Goal: Task Accomplishment & Management: Manage account settings

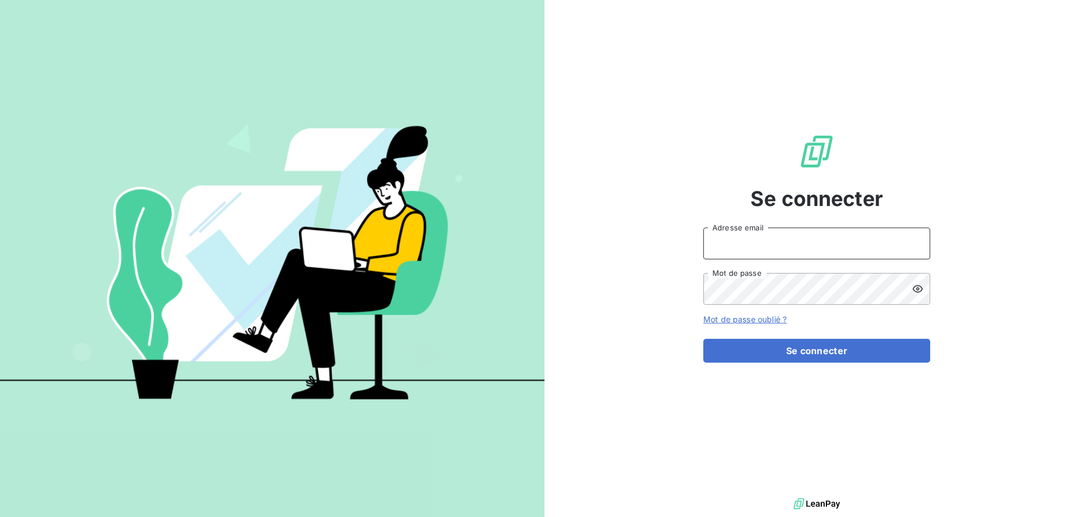
click at [755, 248] on input "Adresse email" at bounding box center [816, 243] width 227 height 32
type input "[PERSON_NAME][EMAIL_ADDRESS][DOMAIN_NAME]"
click at [913, 287] on icon at bounding box center [917, 288] width 11 height 11
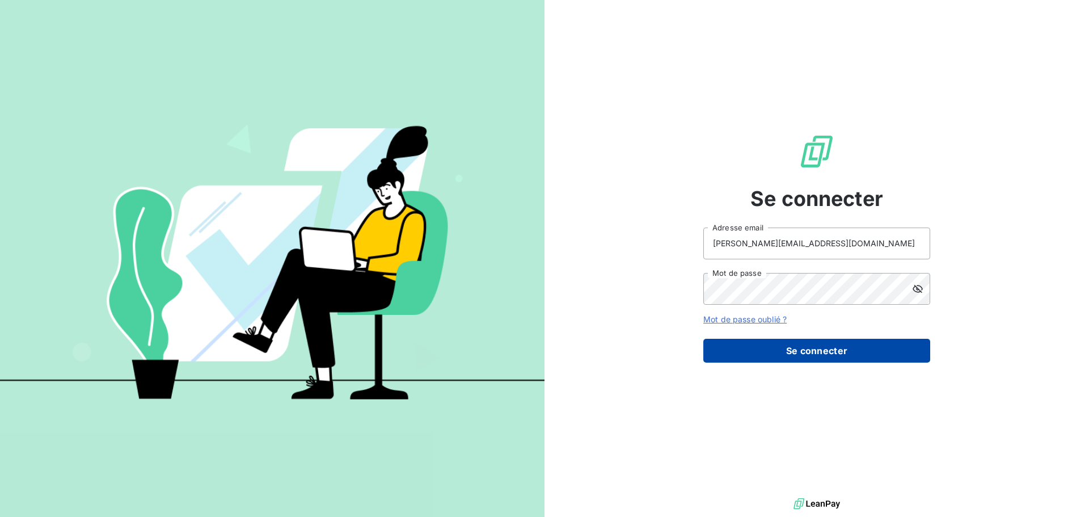
click at [767, 353] on button "Se connecter" at bounding box center [816, 350] width 227 height 24
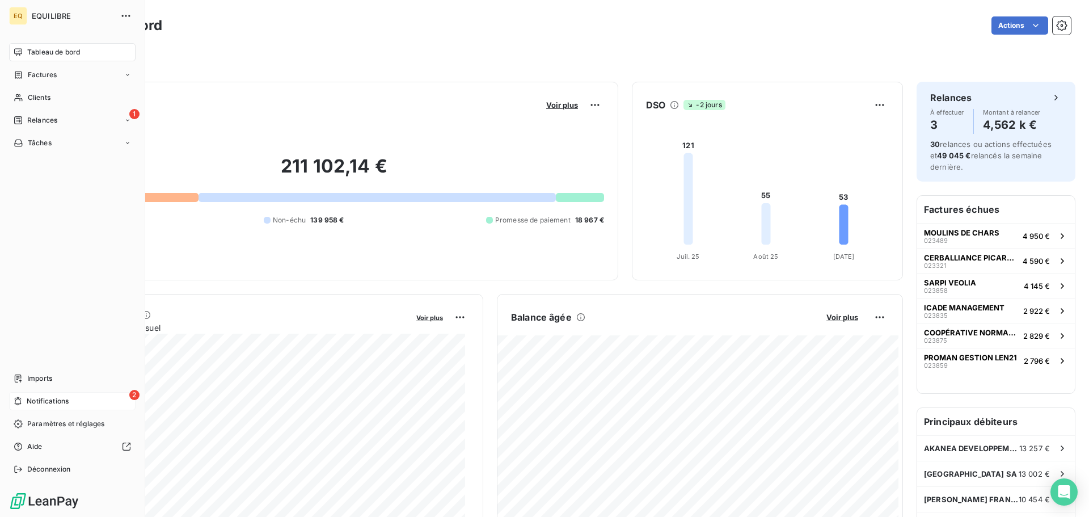
click at [74, 399] on div "2 Notifications" at bounding box center [72, 401] width 126 height 18
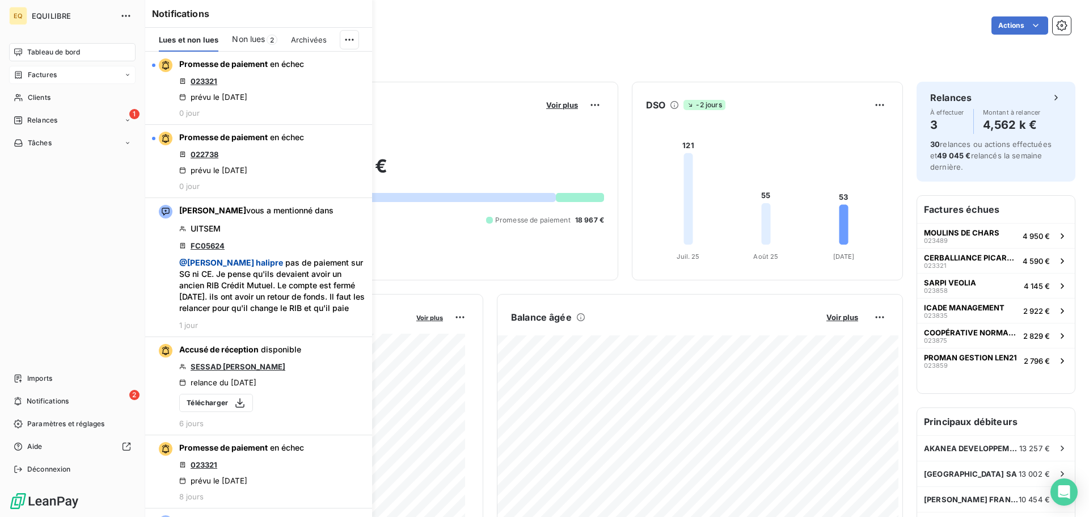
click at [55, 74] on span "Factures" at bounding box center [42, 75] width 29 height 10
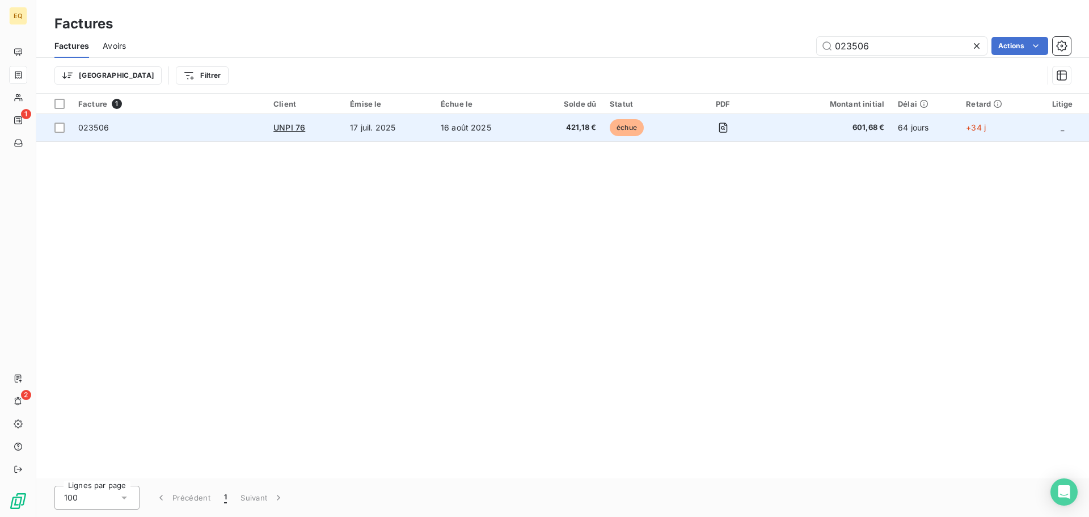
click at [333, 125] on div "UNPI 76" at bounding box center [304, 127] width 63 height 11
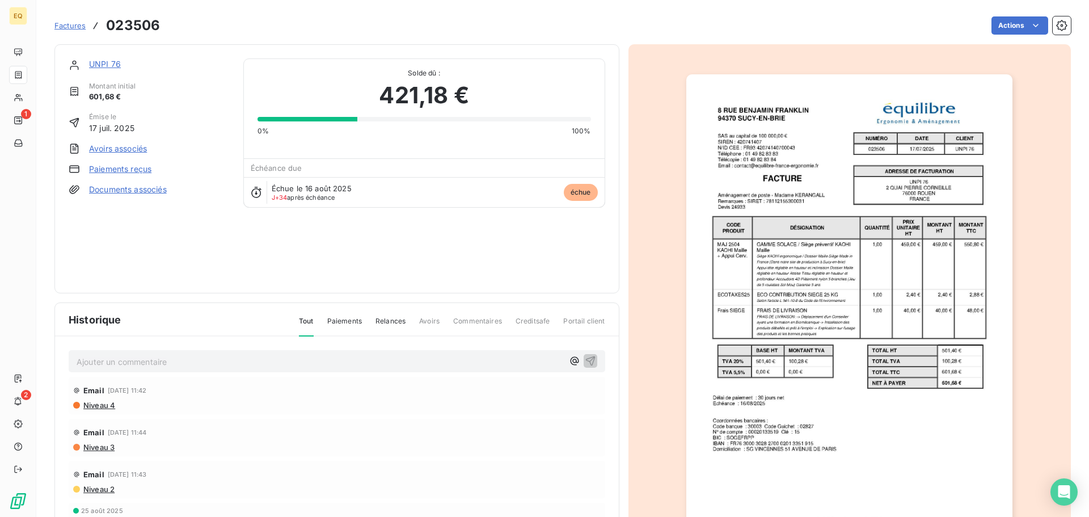
click at [139, 191] on link "Documents associés" at bounding box center [128, 189] width 78 height 11
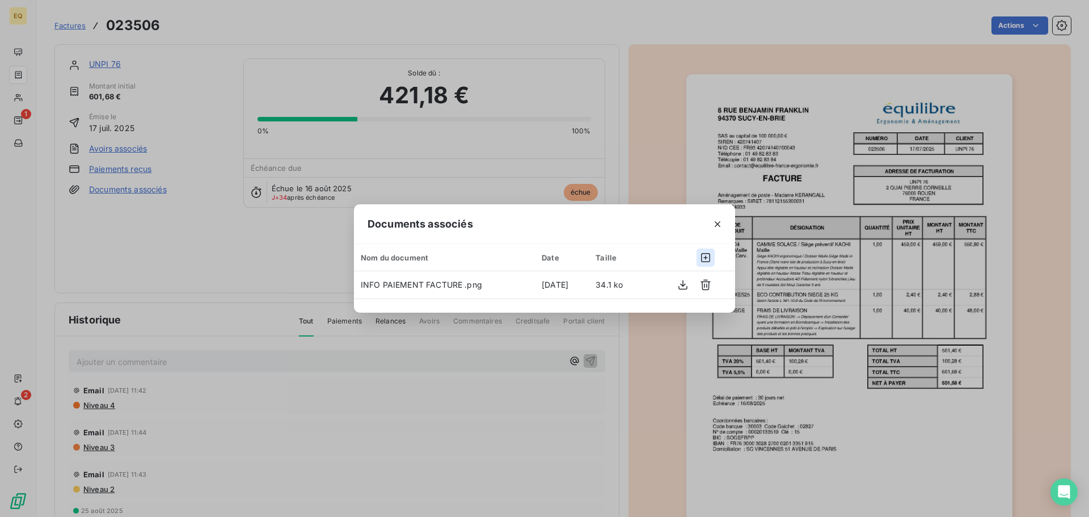
click at [704, 254] on icon "button" at bounding box center [705, 257] width 11 height 11
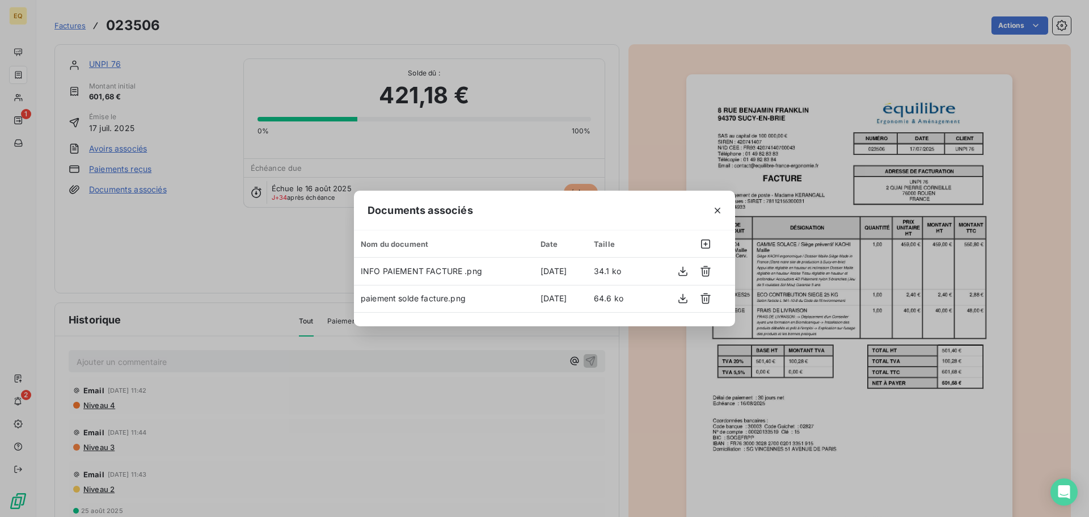
click at [146, 358] on div "Documents associés Nom du document Date Taille INFO PAIEMENT FACTURE .png [DATE…" at bounding box center [544, 258] width 1089 height 517
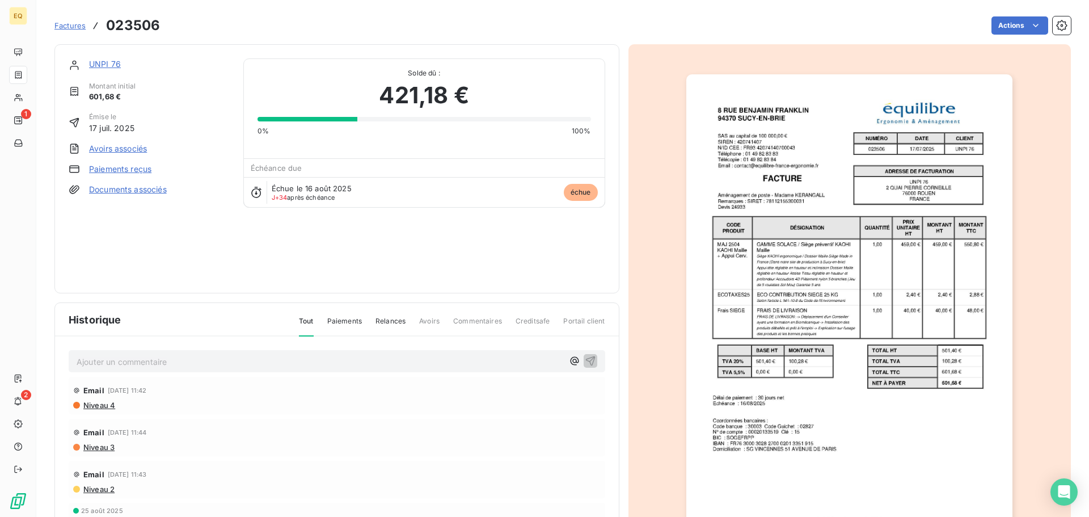
click at [142, 362] on p "Ajouter un commentaire ﻿" at bounding box center [320, 361] width 486 height 14
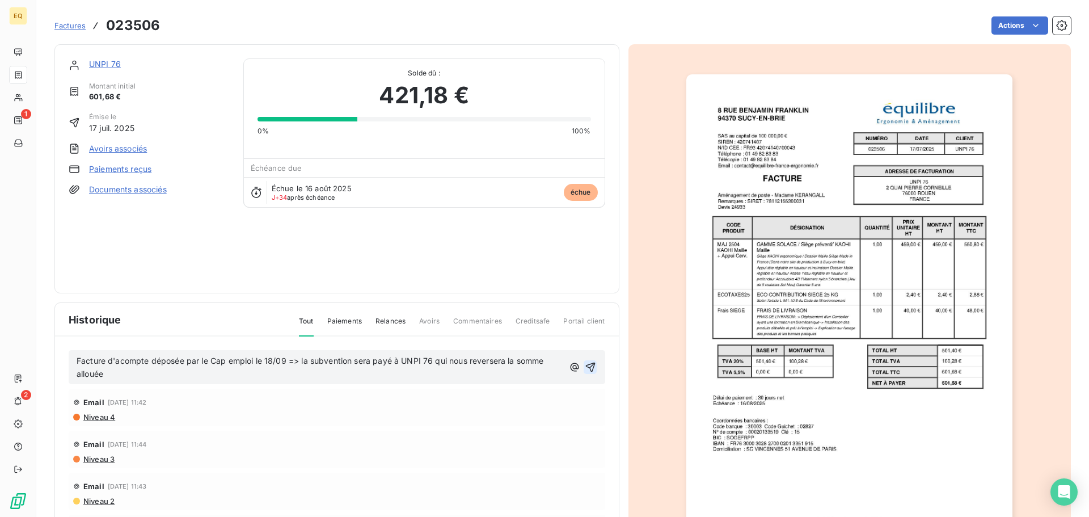
click at [585, 362] on icon "button" at bounding box center [590, 366] width 11 height 11
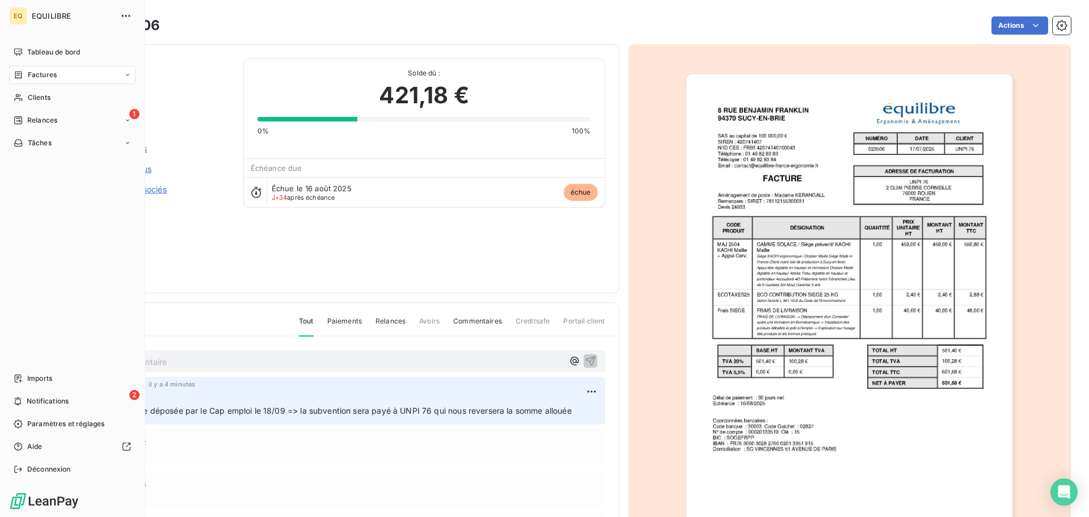
click at [49, 71] on span "Factures" at bounding box center [42, 75] width 29 height 10
click at [48, 71] on span "Factures" at bounding box center [42, 75] width 29 height 10
click at [49, 94] on span "Factures" at bounding box center [41, 97] width 29 height 10
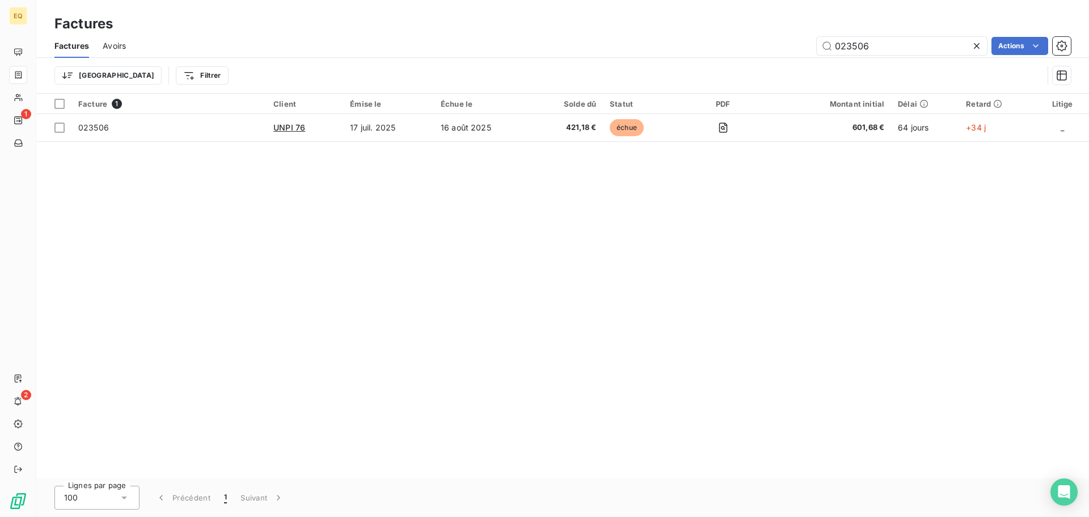
drag, startPoint x: 875, startPoint y: 45, endPoint x: 800, endPoint y: 39, distance: 75.7
click at [801, 39] on div "023506 Actions" at bounding box center [604, 46] width 931 height 18
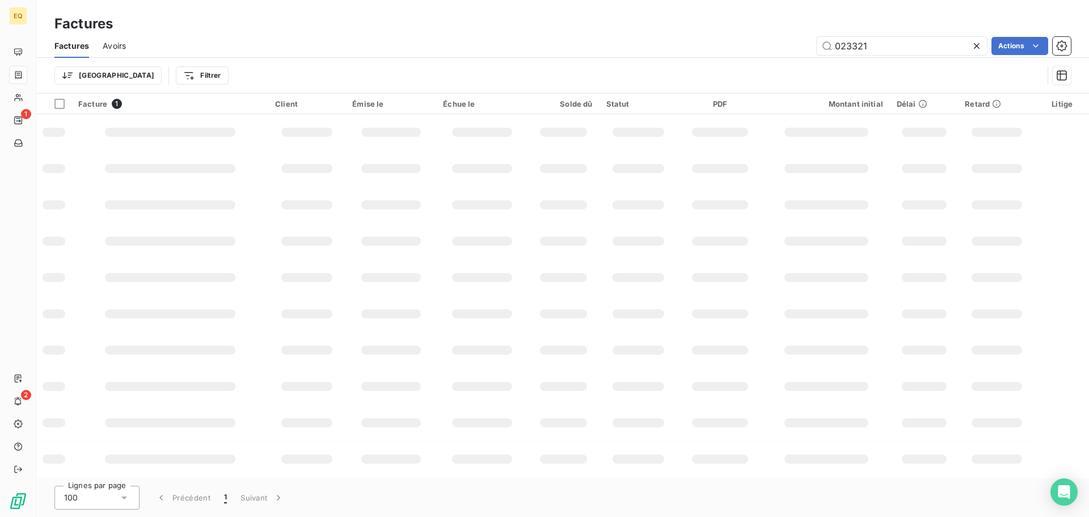
type input "023321"
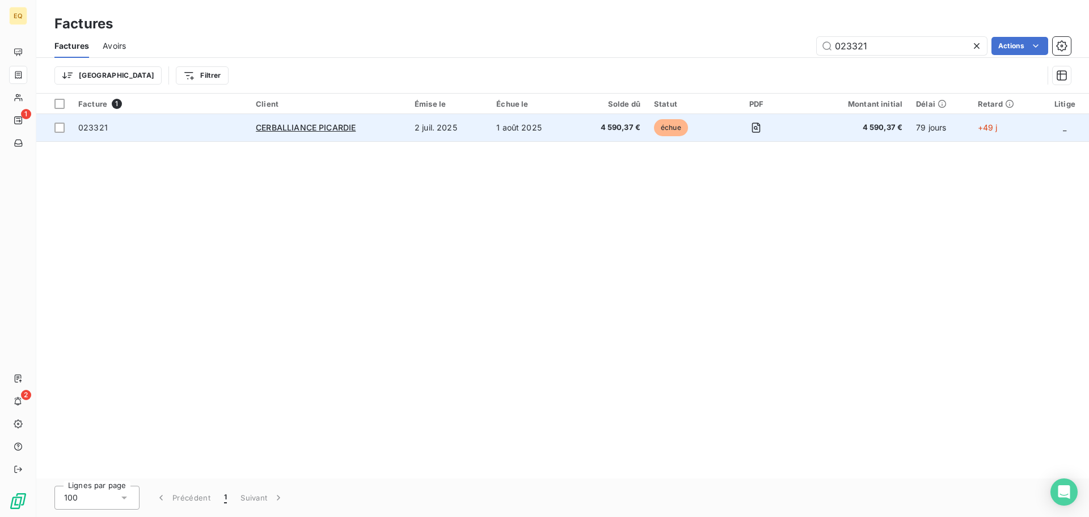
click at [374, 132] on div "CERBALLIANCE PICARDIE" at bounding box center [328, 127] width 145 height 11
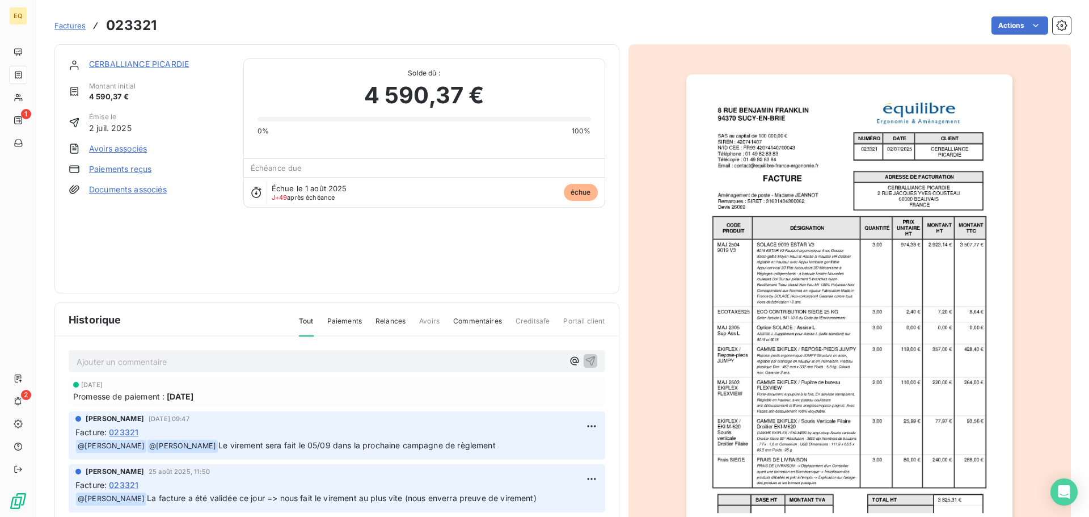
click at [149, 61] on link "CERBALLIANCE PICARDIE" at bounding box center [139, 64] width 100 height 10
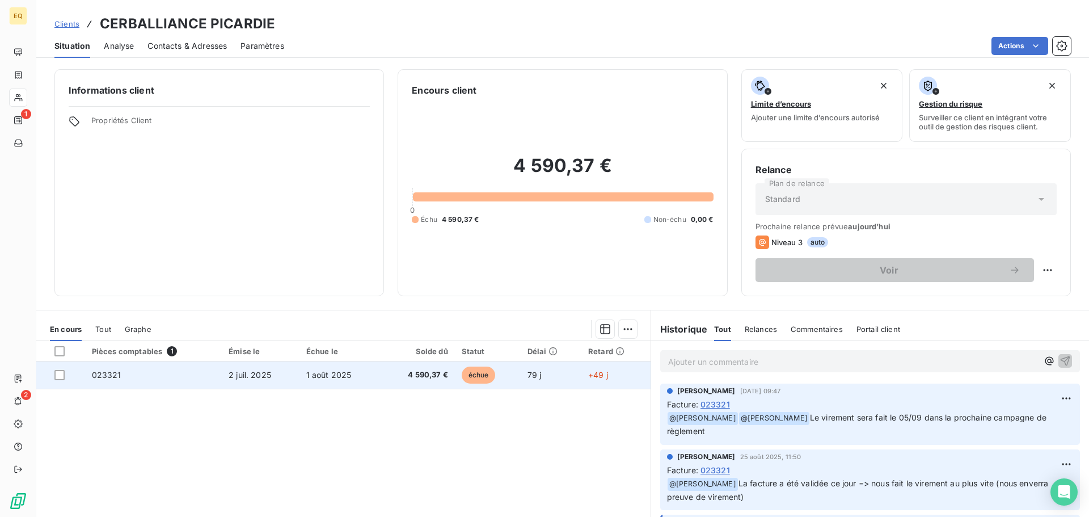
click at [156, 375] on td "023321" at bounding box center [153, 374] width 137 height 27
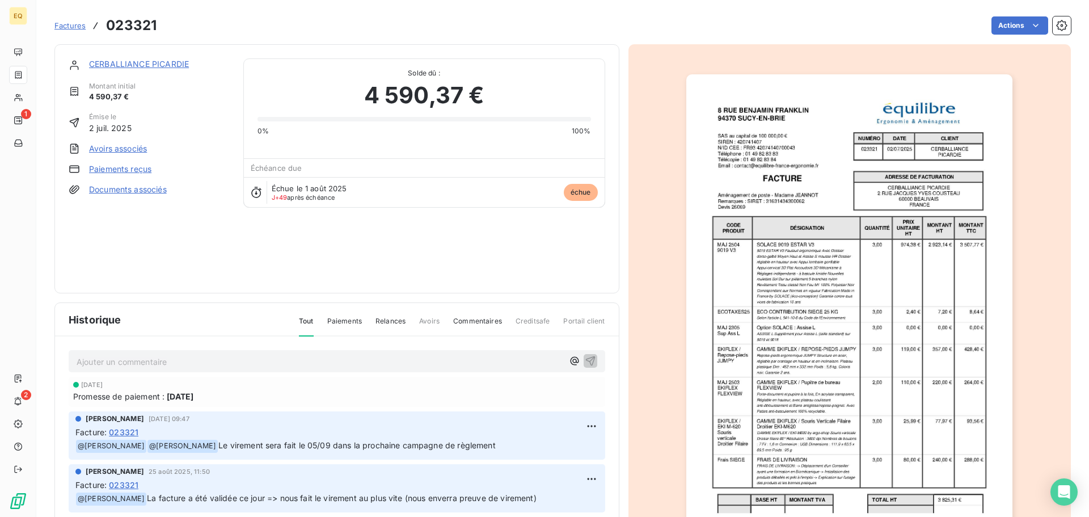
click at [151, 184] on link "Documents associés" at bounding box center [128, 189] width 78 height 11
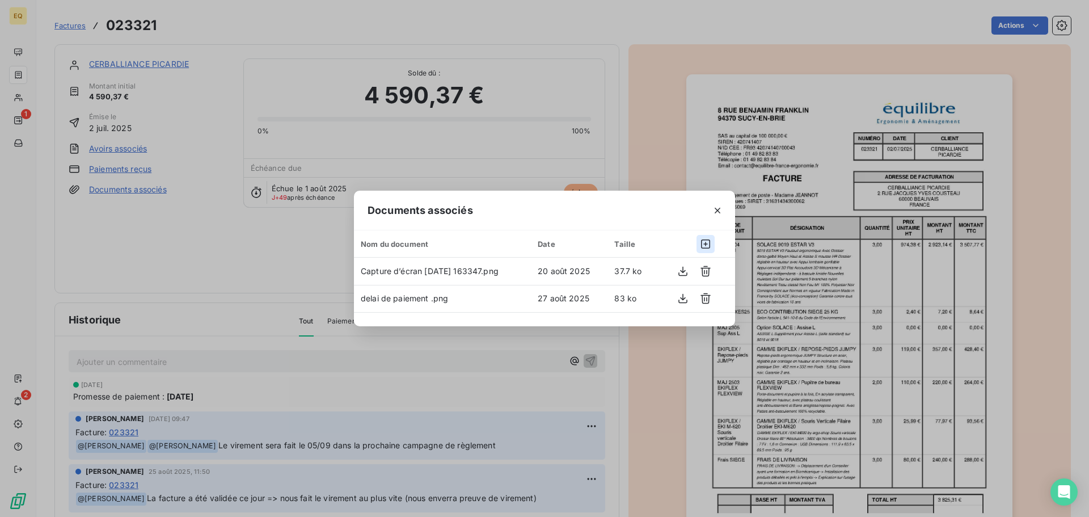
click at [701, 242] on icon "button" at bounding box center [705, 243] width 11 height 11
click at [706, 240] on icon "button" at bounding box center [705, 243] width 11 height 11
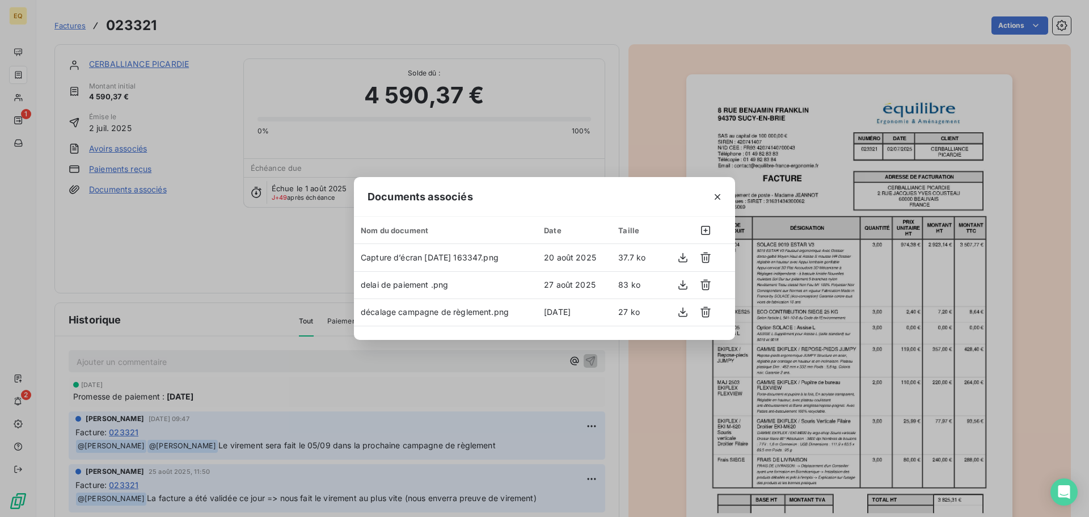
click at [718, 196] on icon "button" at bounding box center [717, 196] width 11 height 11
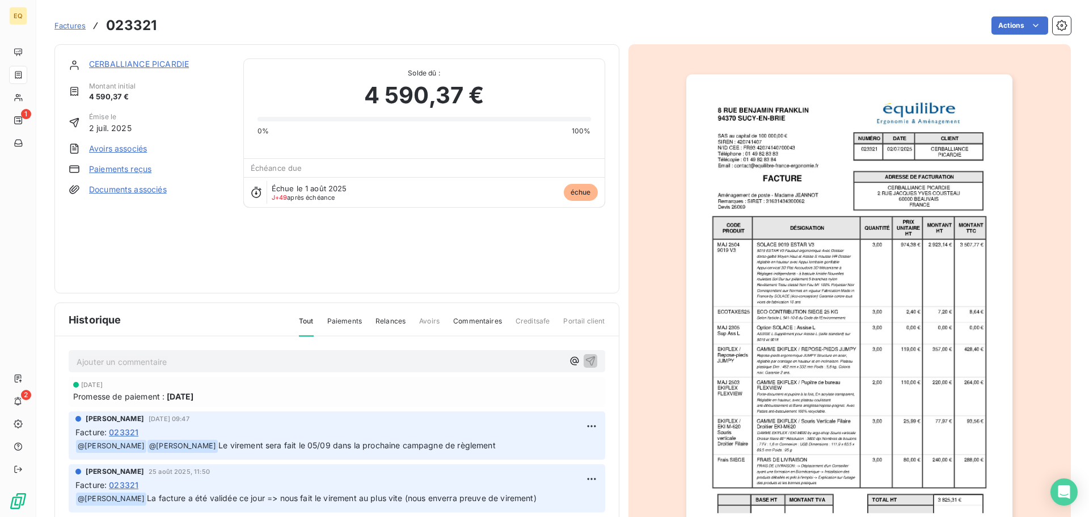
click at [139, 361] on p "Ajouter un commentaire ﻿" at bounding box center [320, 361] width 486 height 14
click at [77, 360] on span "Retour ce jour du Helpdesk => la campagne de règlement a été décalée du 05/09 a…" at bounding box center [272, 361] width 391 height 10
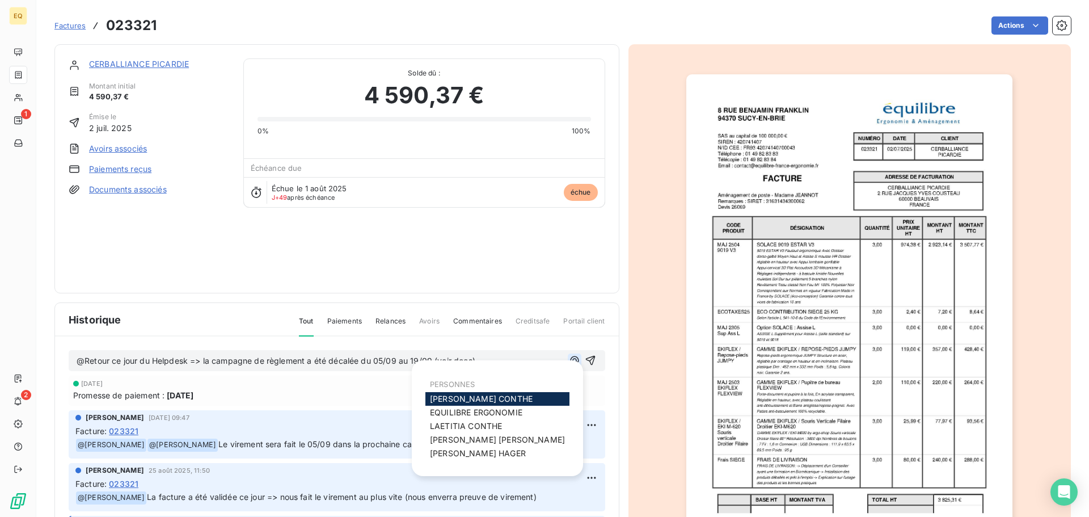
click at [569, 356] on icon "button" at bounding box center [574, 359] width 11 height 11
click at [471, 398] on span "[PERSON_NAME]" at bounding box center [481, 398] width 103 height 10
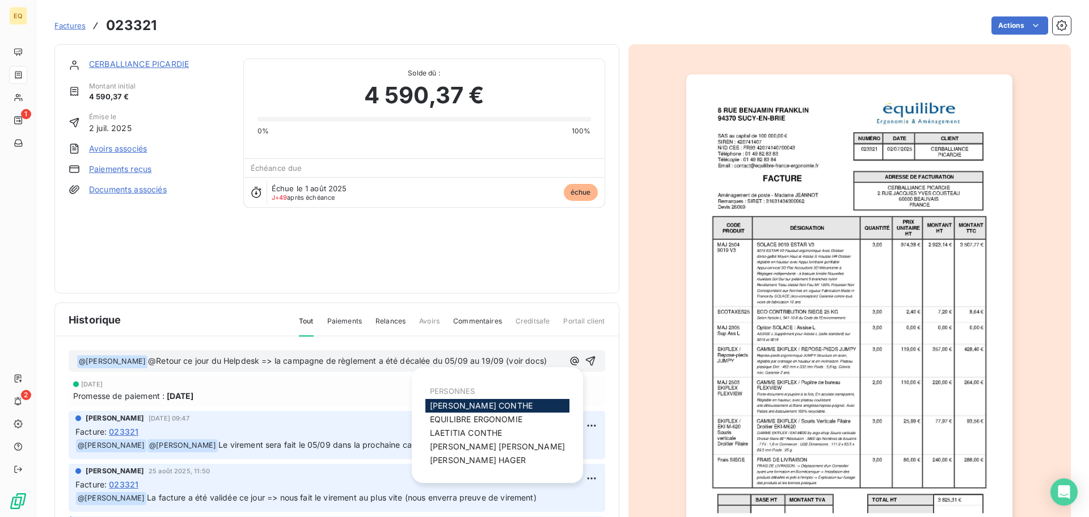
drag, startPoint x: 558, startPoint y: 358, endPoint x: 534, endPoint y: 366, distance: 25.8
click at [554, 362] on div "﻿ @ [PERSON_NAME] ﻿ @Retour ce jour du Helpdesk => la campagne de règlement a é…" at bounding box center [337, 360] width 521 height 15
click at [461, 427] on div "[PERSON_NAME]" at bounding box center [497, 433] width 144 height 14
click at [459, 430] on span "[PERSON_NAME]" at bounding box center [466, 433] width 72 height 10
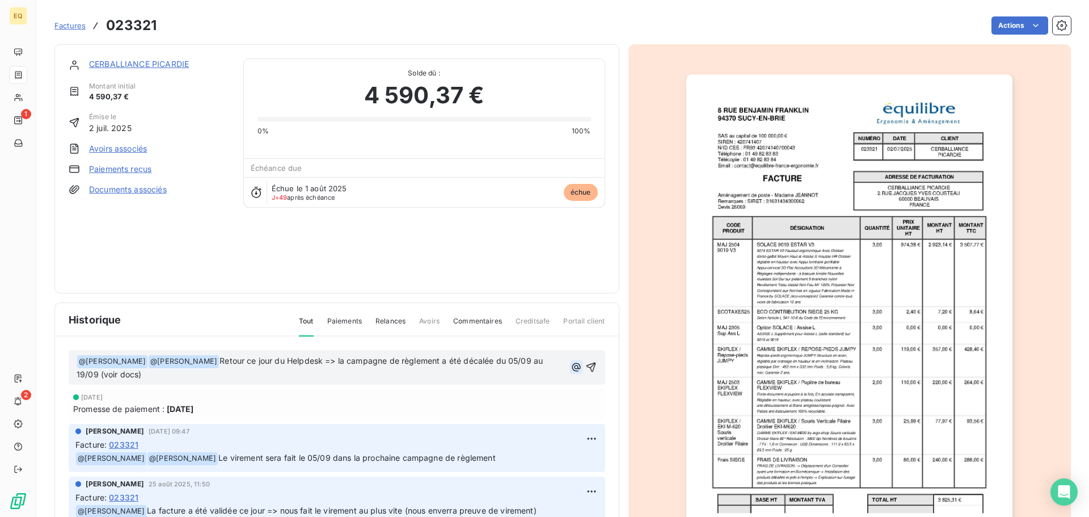
click at [570, 365] on icon "button" at bounding box center [575, 366] width 11 height 11
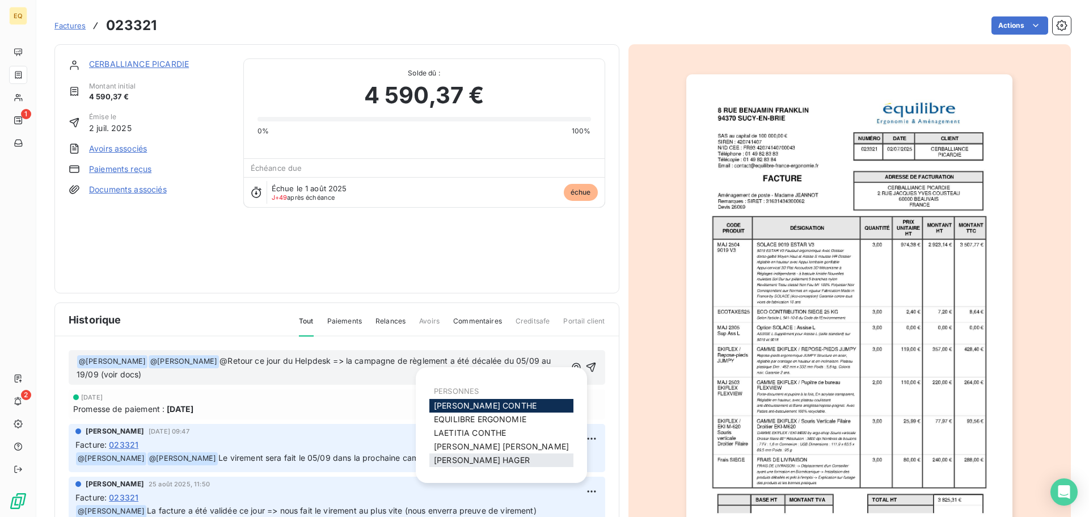
click at [467, 456] on span "[PERSON_NAME]" at bounding box center [482, 460] width 96 height 10
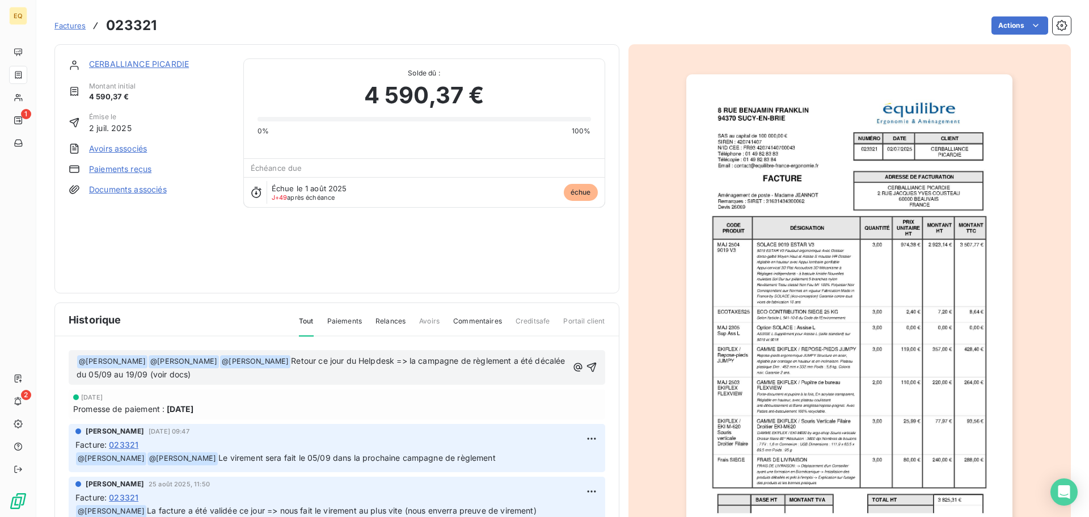
click at [397, 359] on span "Retour ce jour du Helpdesk => la campagne de règlement a été décalée du 05/09 a…" at bounding box center [322, 367] width 491 height 23
click at [586, 370] on icon "button" at bounding box center [591, 366] width 11 height 11
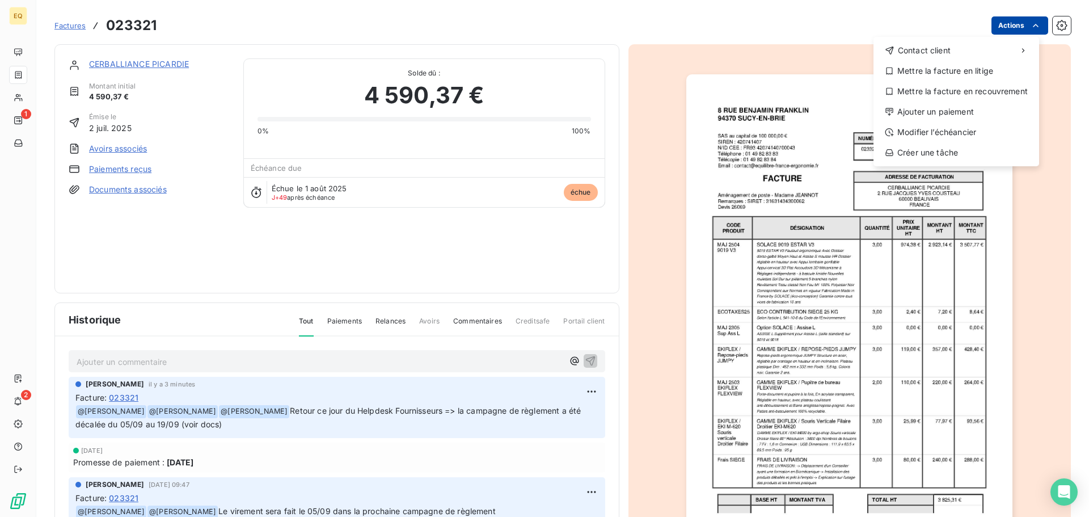
click at [1010, 25] on html "EQ 1 2 Factures 023321 Actions Contact client Mettre la facture en litige Mettr…" at bounding box center [544, 258] width 1089 height 517
click at [912, 110] on div "Ajouter un paiement" at bounding box center [956, 112] width 156 height 18
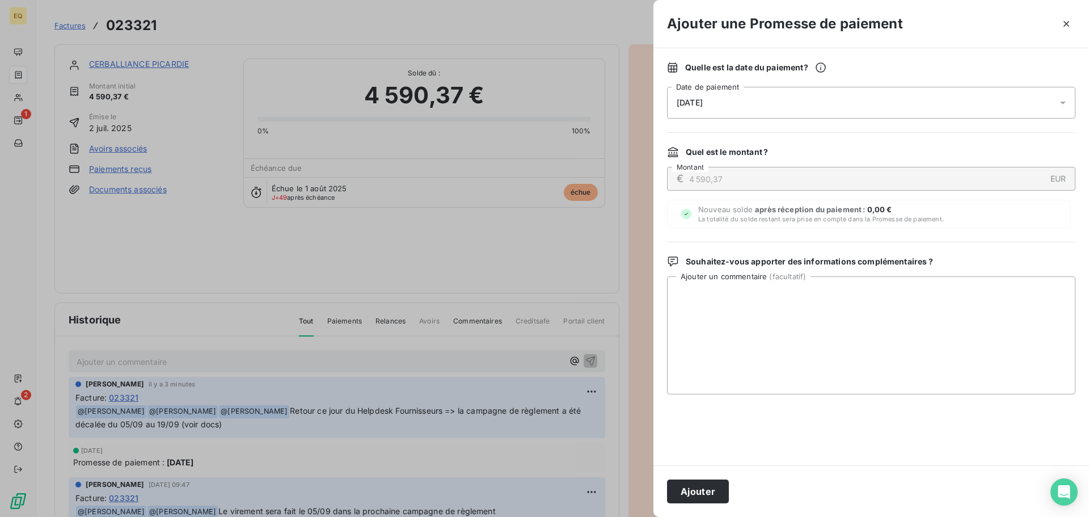
click at [742, 98] on div "[DATE]" at bounding box center [871, 103] width 408 height 32
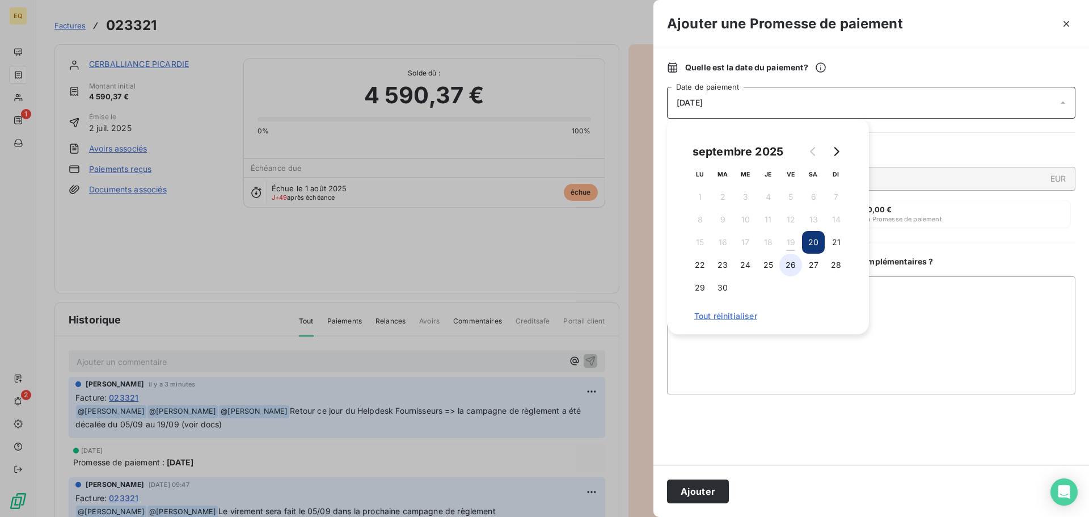
click at [788, 261] on button "26" at bounding box center [790, 264] width 23 height 23
click at [727, 357] on textarea "Ajouter un commentaire ( facultatif )" at bounding box center [871, 335] width 408 height 118
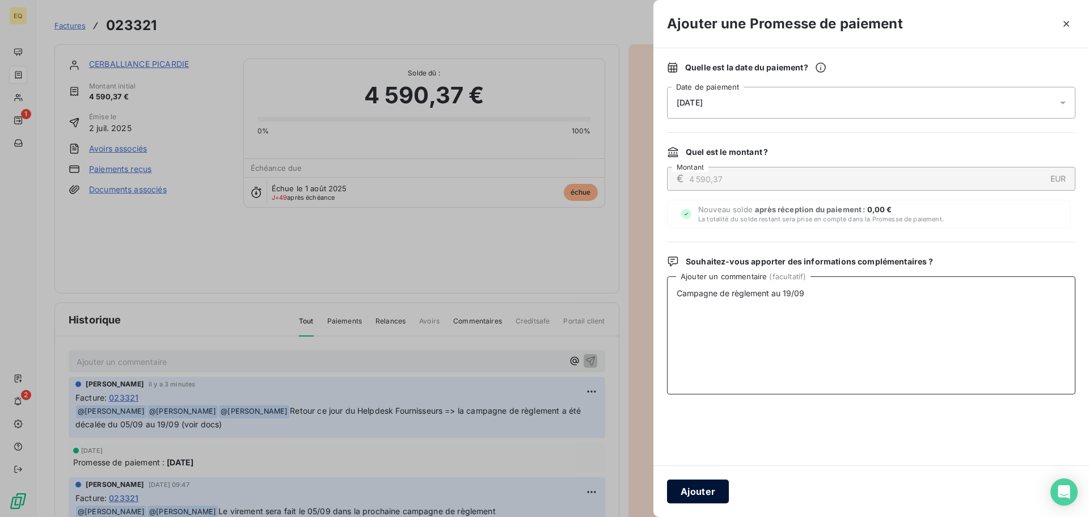
type textarea "Campagne de règlement au 19/09"
click at [689, 485] on button "Ajouter" at bounding box center [698, 491] width 62 height 24
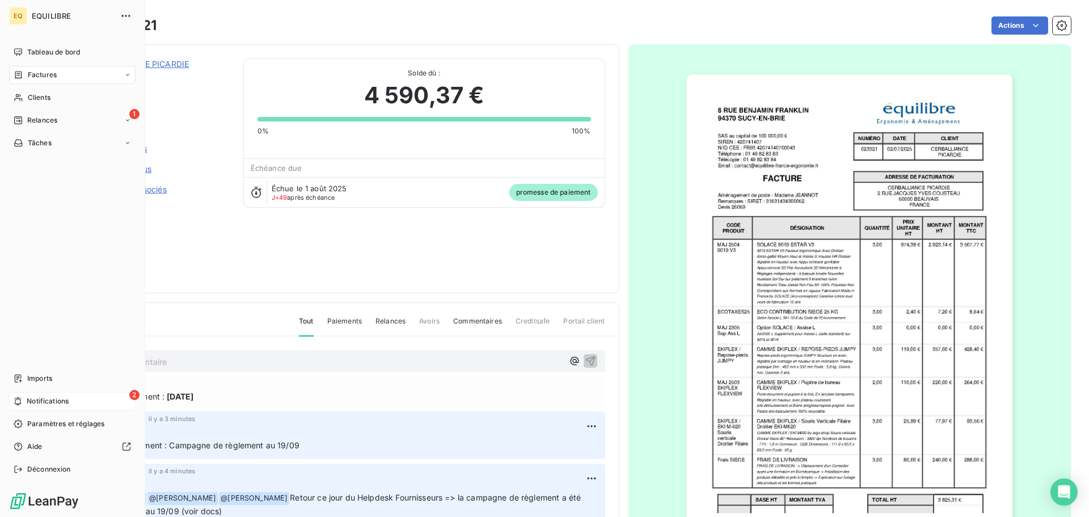
click at [66, 396] on span "Notifications" at bounding box center [48, 401] width 42 height 10
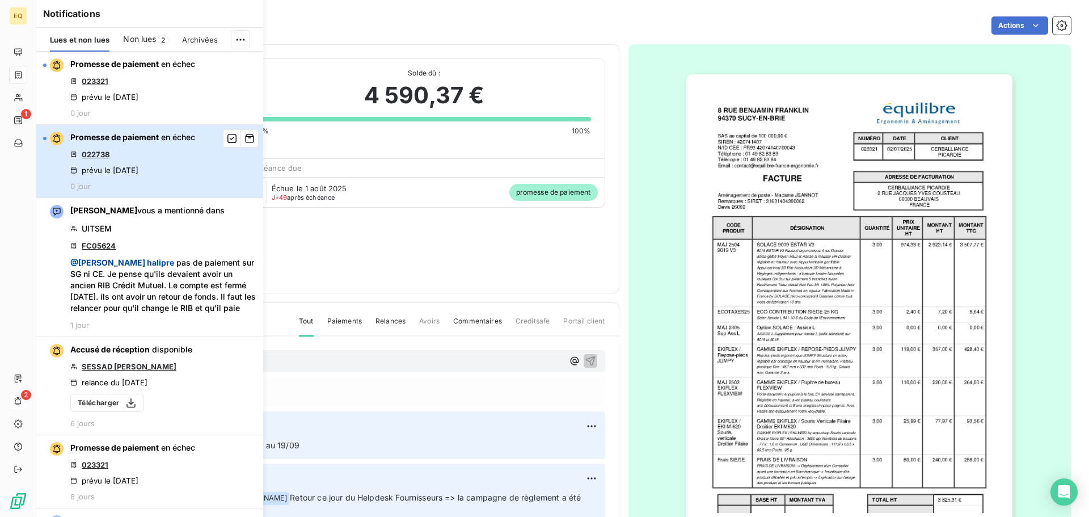
click at [126, 162] on div "Promesse de paiement en échec 022738 prévu le [DATE] 0 jour" at bounding box center [132, 161] width 125 height 59
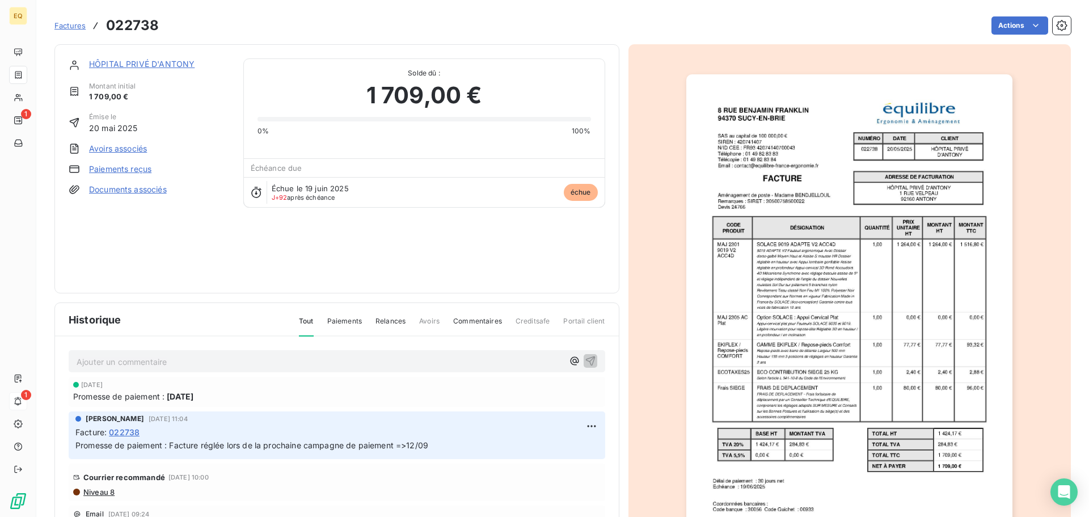
click at [131, 63] on link "HÔPITAL PRIVÉ D'ANTONY" at bounding box center [141, 64] width 105 height 10
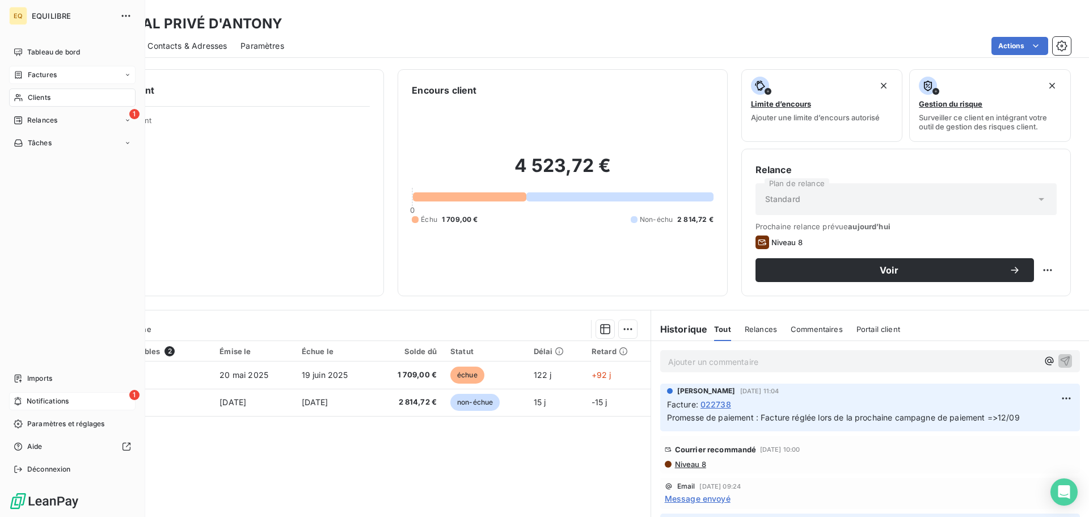
click at [32, 70] on span "Factures" at bounding box center [42, 75] width 29 height 10
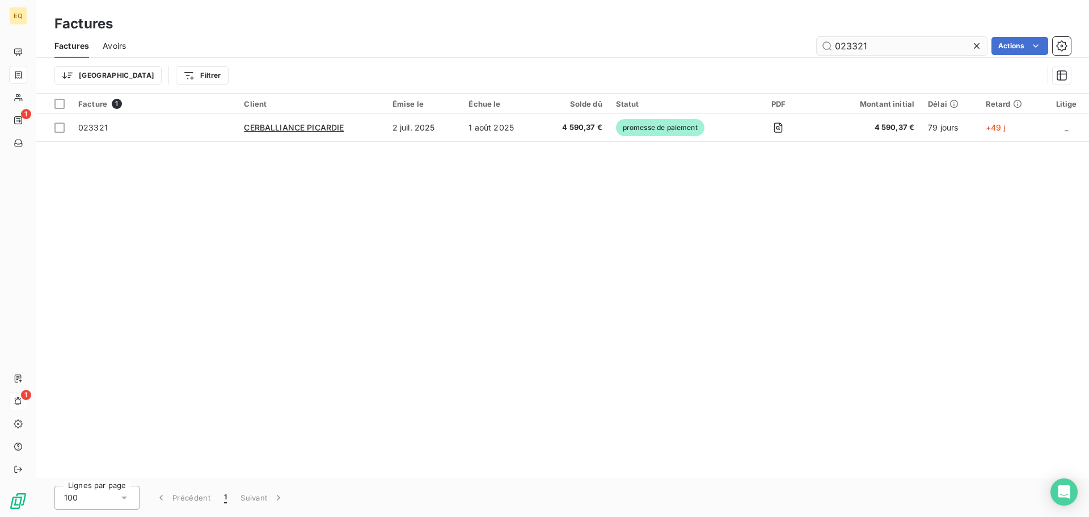
drag, startPoint x: 881, startPoint y: 48, endPoint x: 824, endPoint y: 46, distance: 56.7
click at [824, 46] on input "023321" at bounding box center [901, 46] width 170 height 18
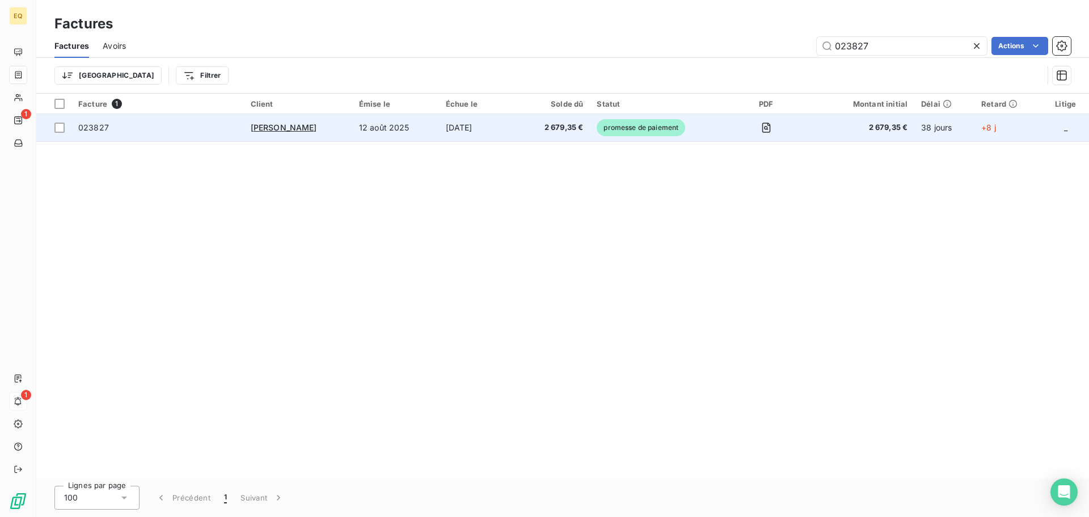
type input "023827"
click at [332, 121] on td "[PERSON_NAME]" at bounding box center [298, 127] width 108 height 27
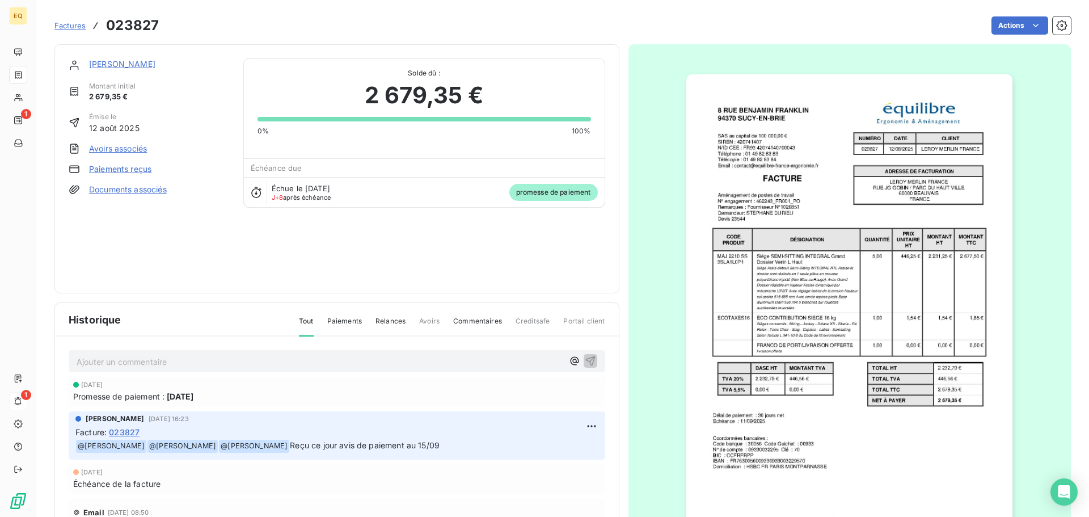
click at [136, 62] on link "[PERSON_NAME]" at bounding box center [122, 64] width 66 height 10
